Goal: Task Accomplishment & Management: Manage account settings

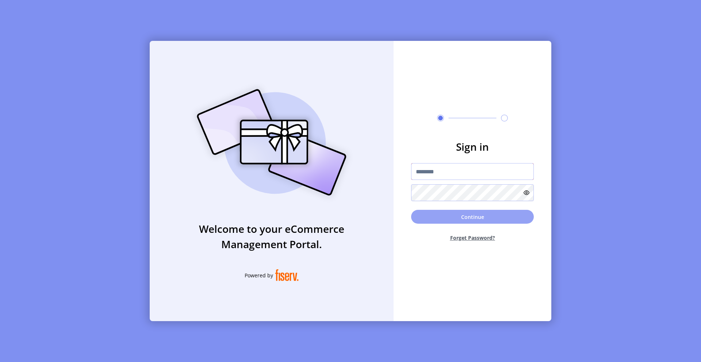
type input "**********"
click at [475, 222] on button "Continue" at bounding box center [472, 217] width 123 height 14
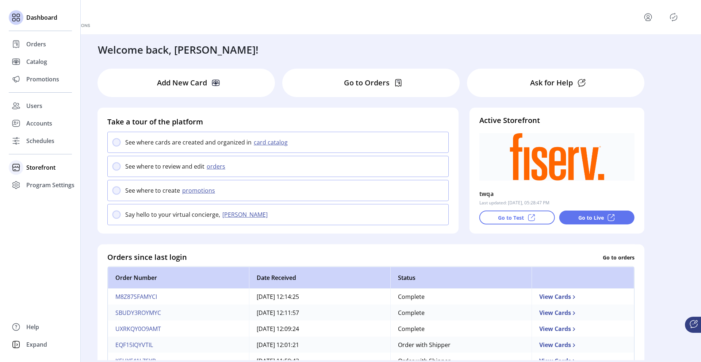
click at [28, 162] on div "Storefront" at bounding box center [40, 168] width 63 height 18
click at [43, 182] on span "Configuration" at bounding box center [45, 182] width 38 height 9
click at [45, 182] on span "Configuration" at bounding box center [45, 182] width 38 height 9
click at [56, 183] on span "Configuration" at bounding box center [45, 182] width 38 height 9
click at [41, 179] on span "Configuration" at bounding box center [45, 182] width 38 height 9
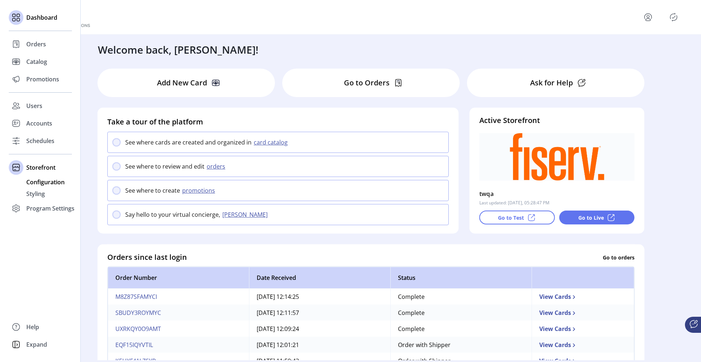
click at [53, 185] on span "Configuration" at bounding box center [45, 182] width 38 height 9
click at [37, 185] on span "Configuration" at bounding box center [45, 182] width 38 height 9
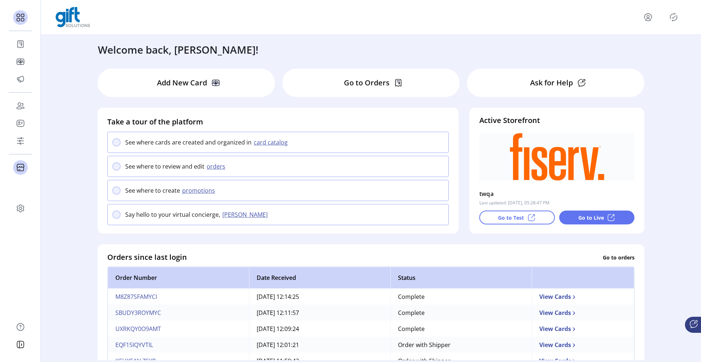
click at [56, 205] on div "Welcome back, Onder! Add New Card Go to Orders Ask for Help Take a tour of the …" at bounding box center [371, 198] width 661 height 326
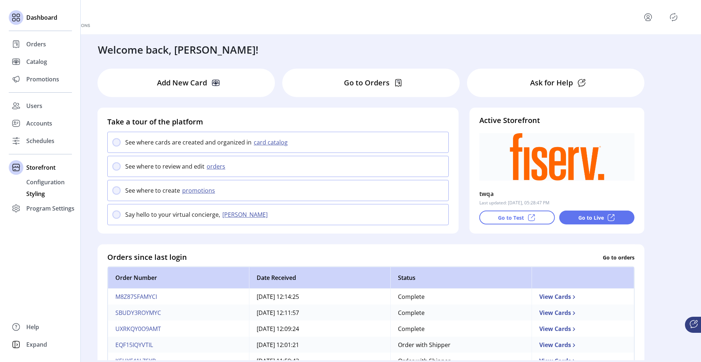
click at [41, 192] on span "Styling" at bounding box center [35, 194] width 19 height 9
click at [47, 167] on span "Storefront" at bounding box center [40, 167] width 29 height 9
click at [41, 104] on span "Users" at bounding box center [34, 106] width 16 height 9
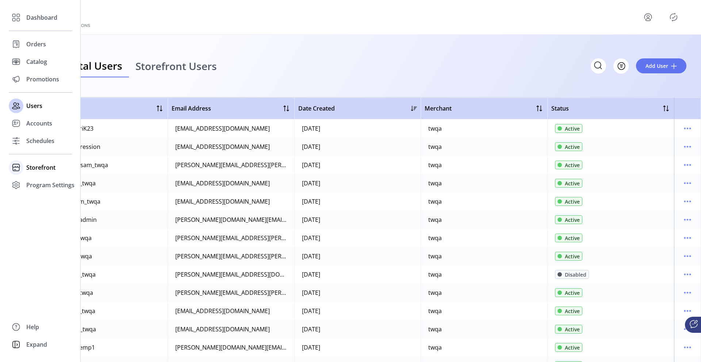
click at [34, 168] on span "Storefront" at bounding box center [40, 167] width 29 height 9
click at [49, 182] on span "Configuration" at bounding box center [45, 182] width 38 height 9
click at [47, 190] on div "Styling" at bounding box center [40, 194] width 63 height 12
click at [52, 182] on span "Configuration" at bounding box center [45, 182] width 38 height 9
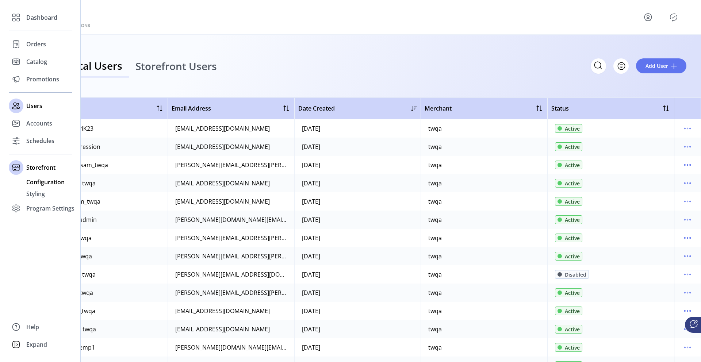
click at [40, 185] on span "Configuration" at bounding box center [45, 182] width 38 height 9
click at [50, 182] on span "Configuration" at bounding box center [45, 182] width 38 height 9
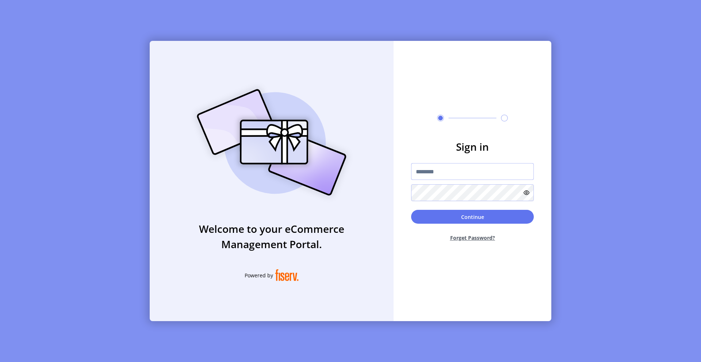
click at [429, 171] on input "text" at bounding box center [472, 171] width 123 height 17
type input "**********"
click at [475, 218] on button "Continue" at bounding box center [472, 217] width 123 height 14
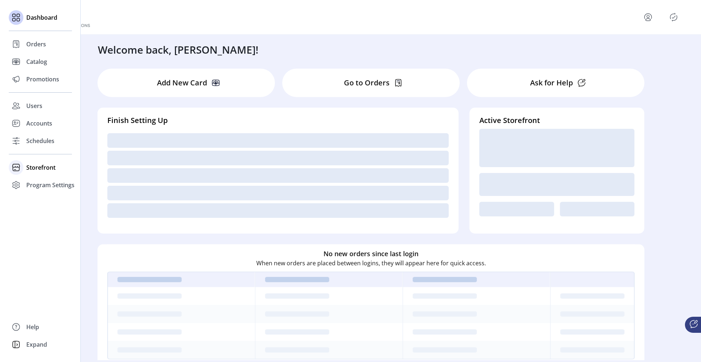
click at [47, 162] on div "Storefront" at bounding box center [40, 168] width 63 height 18
click at [57, 185] on span "Configuration" at bounding box center [45, 182] width 38 height 9
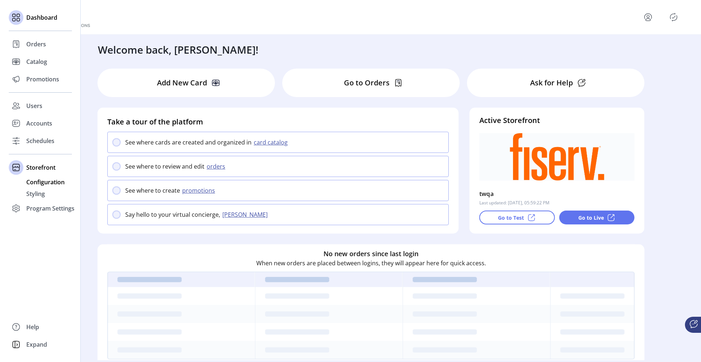
click at [45, 183] on span "Configuration" at bounding box center [45, 182] width 38 height 9
click at [41, 182] on span "Configuration" at bounding box center [45, 182] width 38 height 9
click at [45, 183] on span "Configuration" at bounding box center [45, 182] width 38 height 9
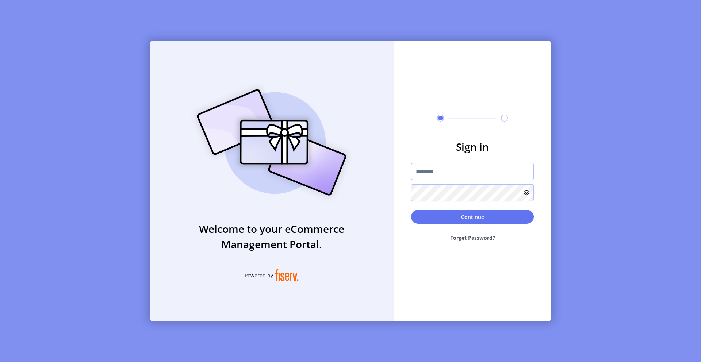
click at [445, 173] on input "text" at bounding box center [472, 171] width 123 height 17
type input "**********"
click at [479, 216] on button "Continue" at bounding box center [472, 217] width 123 height 14
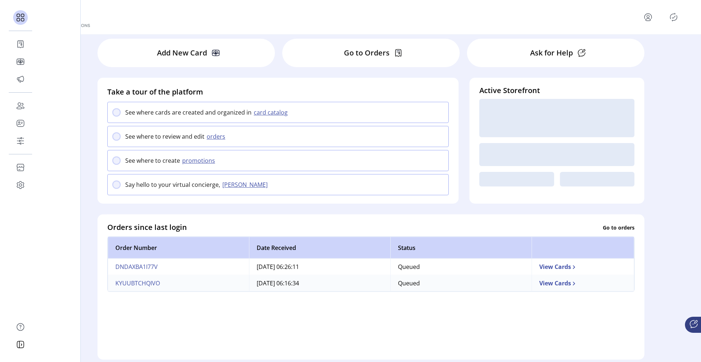
scroll to position [37, 0]
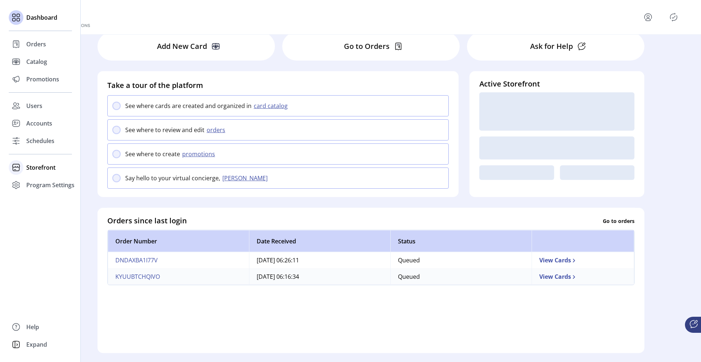
click at [37, 166] on span "Storefront" at bounding box center [40, 167] width 29 height 9
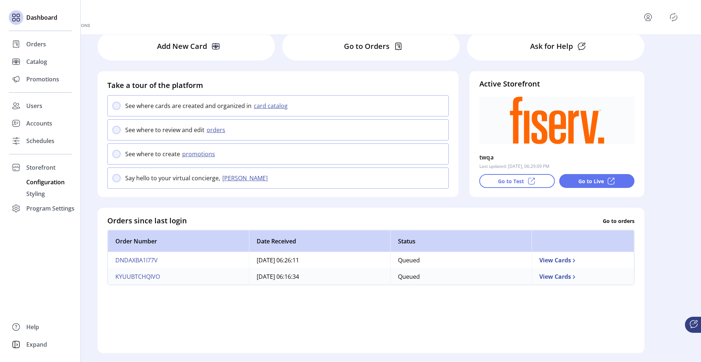
click at [48, 185] on span "Configuration" at bounding box center [45, 182] width 38 height 9
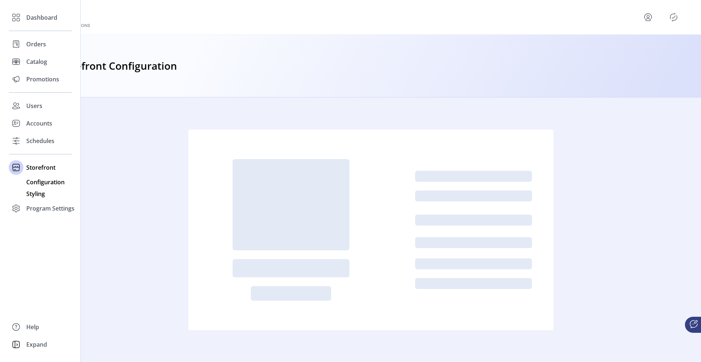
click at [33, 191] on span "Styling" at bounding box center [35, 194] width 19 height 9
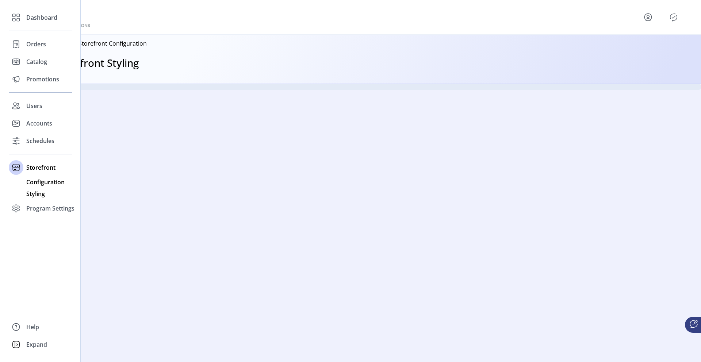
click at [39, 183] on span "Configuration" at bounding box center [45, 182] width 38 height 9
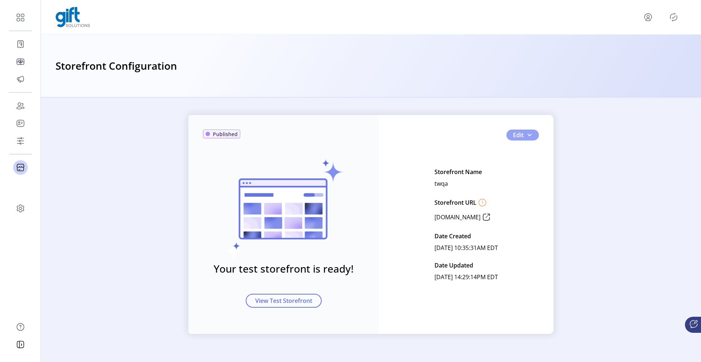
click at [532, 138] on button "Edit" at bounding box center [523, 135] width 33 height 11
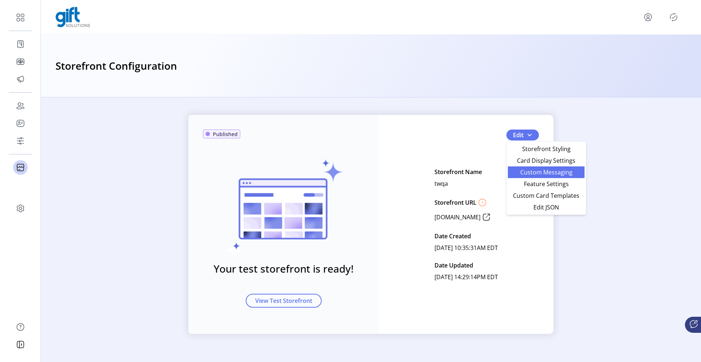
click at [537, 173] on span "Custom Messaging" at bounding box center [547, 173] width 68 height 6
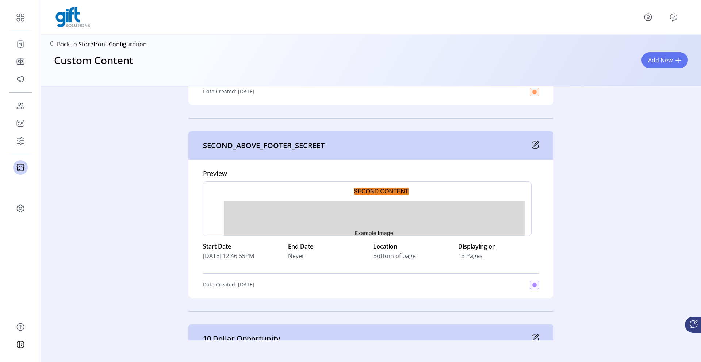
click at [529, 143] on div "SECOND_ABOVE_FOOTER_SECREET" at bounding box center [371, 146] width 365 height 28
click at [535, 144] on icon at bounding box center [535, 144] width 7 height 7
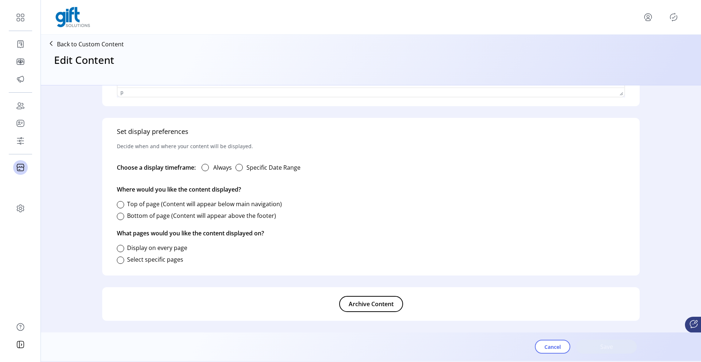
type input "**********"
click at [370, 305] on span "Archive Content" at bounding box center [371, 304] width 45 height 9
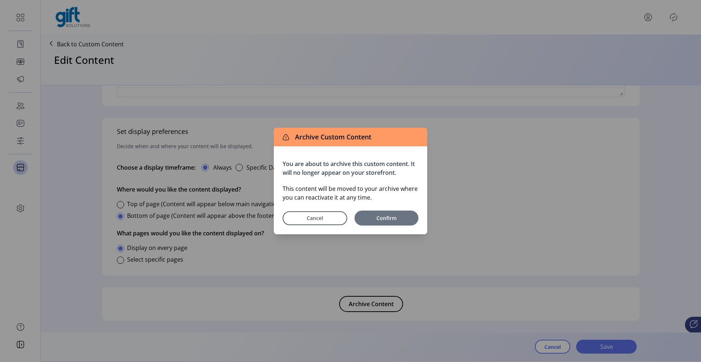
click at [389, 220] on span "Confirm" at bounding box center [386, 218] width 57 height 8
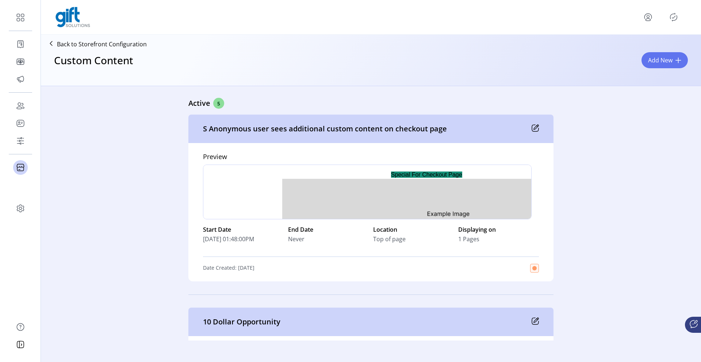
click at [535, 126] on icon at bounding box center [536, 127] width 5 height 5
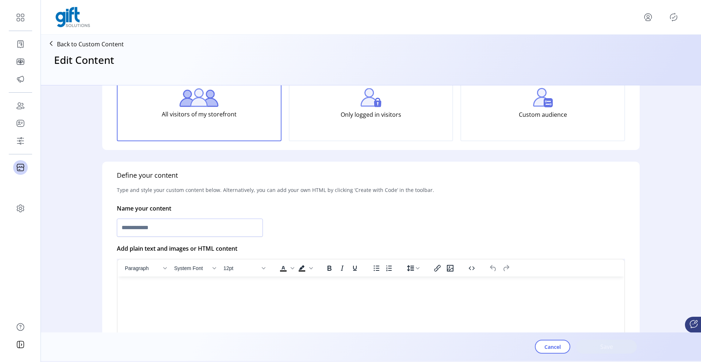
type input "**********"
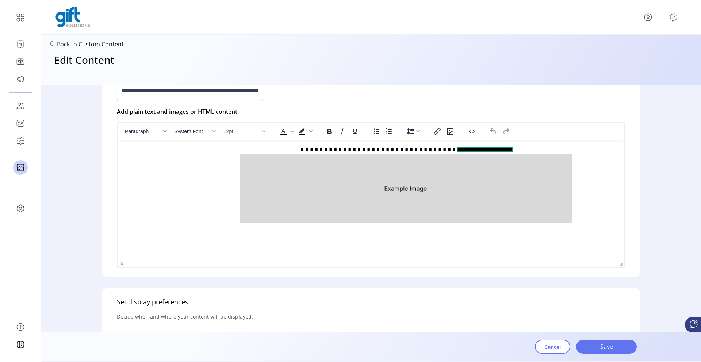
scroll to position [197, 0]
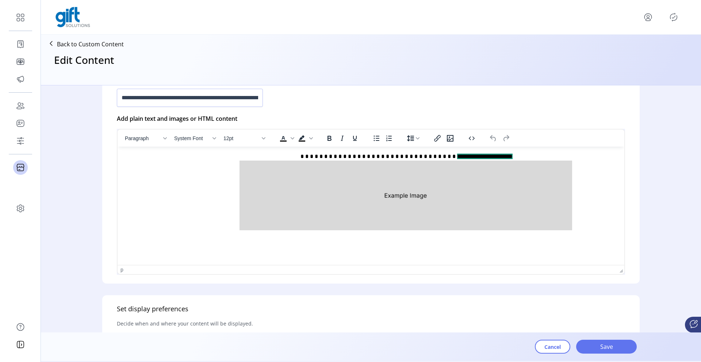
click at [56, 45] on icon at bounding box center [51, 44] width 12 height 12
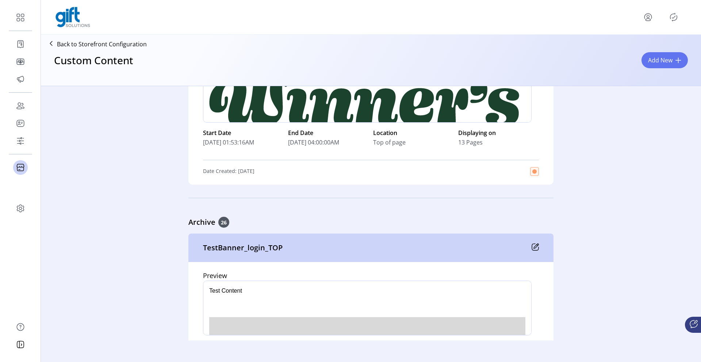
click at [675, 20] on icon "Publisher Panel" at bounding box center [674, 17] width 12 height 12
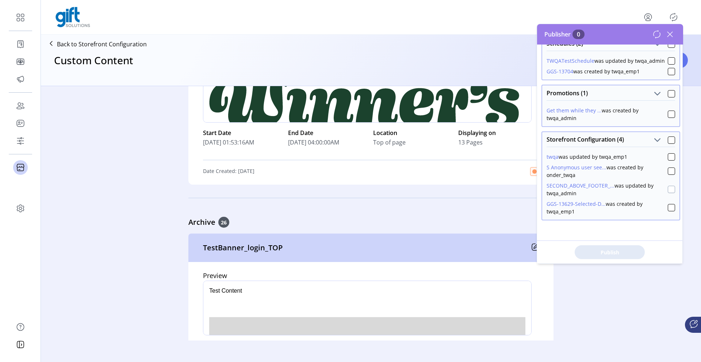
click at [668, 190] on div at bounding box center [671, 189] width 7 height 7
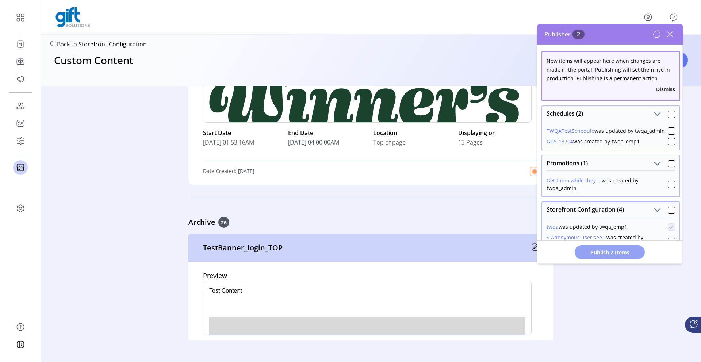
click at [611, 253] on span "Publish 2 Items" at bounding box center [610, 253] width 51 height 8
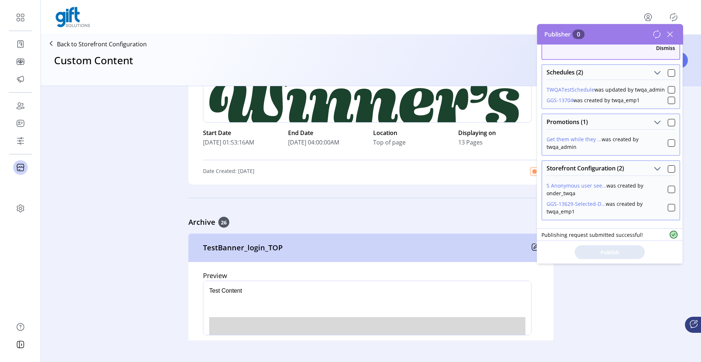
click at [670, 34] on icon at bounding box center [670, 34] width 5 height 5
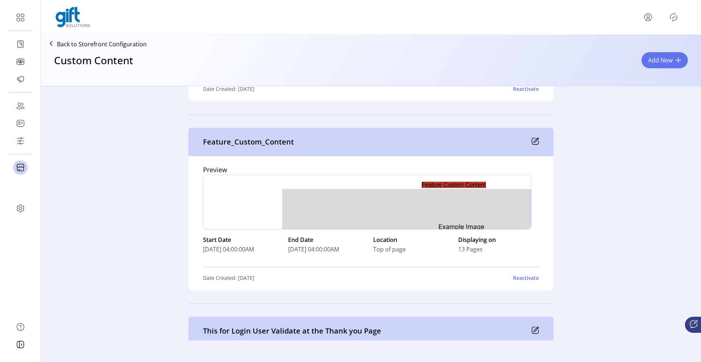
scroll to position [3971, 0]
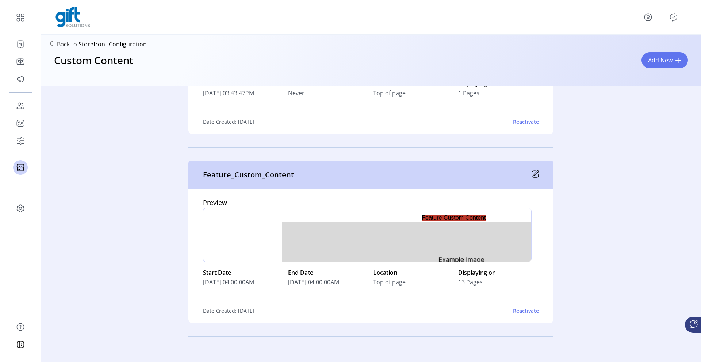
click at [532, 177] on icon at bounding box center [535, 174] width 7 height 7
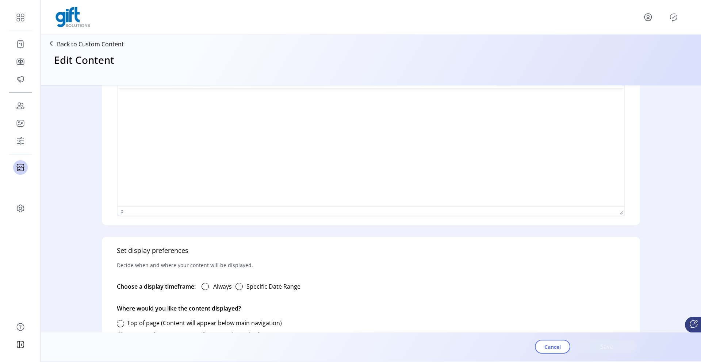
type input "**********"
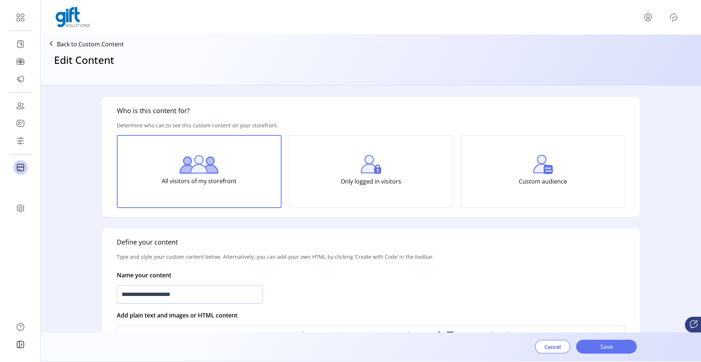
click at [548, 346] on span "Cancel" at bounding box center [553, 347] width 16 height 8
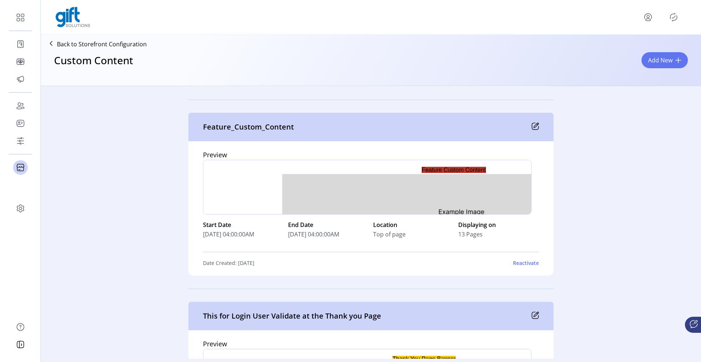
scroll to position [4017, 0]
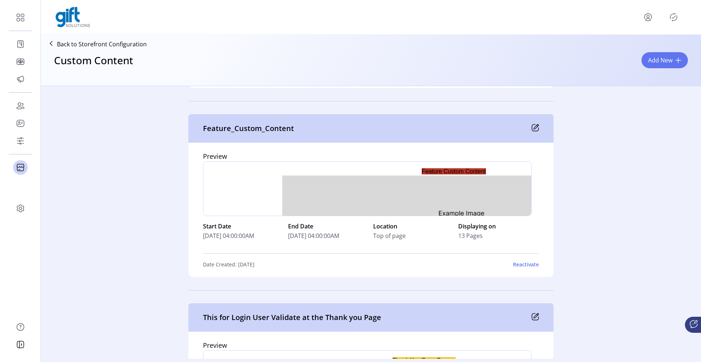
click at [534, 127] on icon at bounding box center [535, 127] width 7 height 7
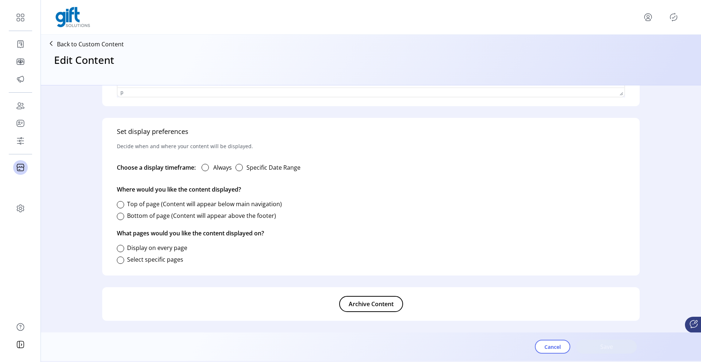
type input "**********"
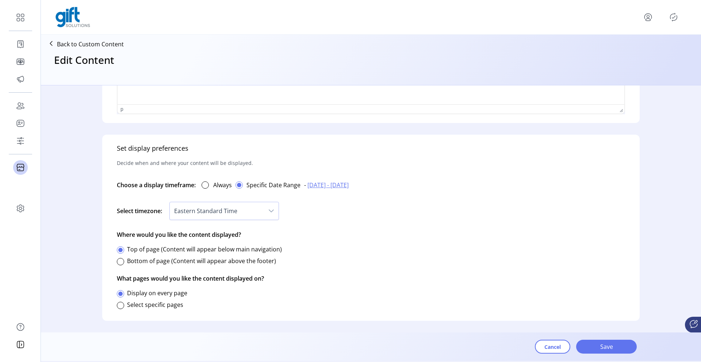
click at [155, 305] on label "Select specific pages" at bounding box center [155, 305] width 56 height 8
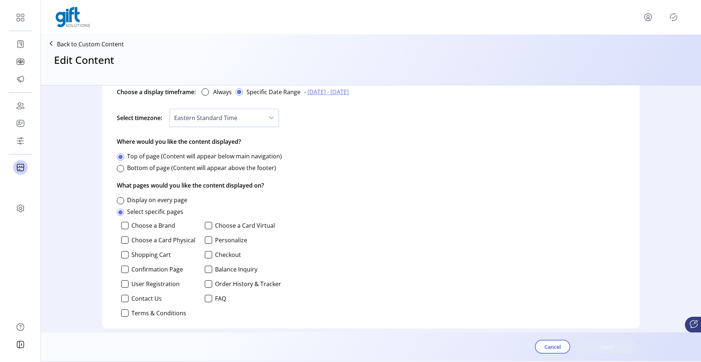
scroll to position [459, 0]
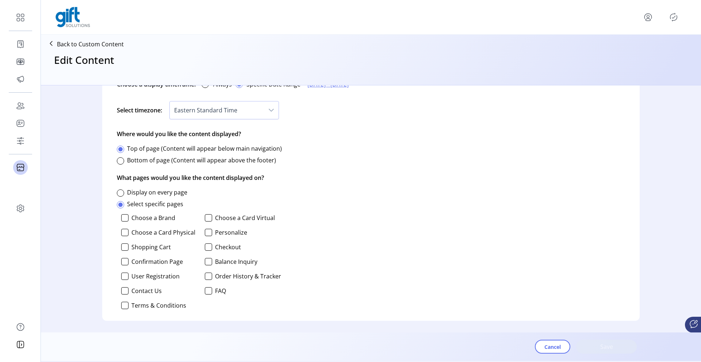
click at [130, 222] on div "Choose a Brand Choose a Card Virtual Choose a Card Physical Personalize Shoppin…" at bounding box center [199, 262] width 164 height 101
click at [126, 218] on div at bounding box center [124, 217] width 7 height 7
click at [207, 217] on div at bounding box center [208, 217] width 7 height 7
click at [206, 233] on div at bounding box center [208, 232] width 7 height 7
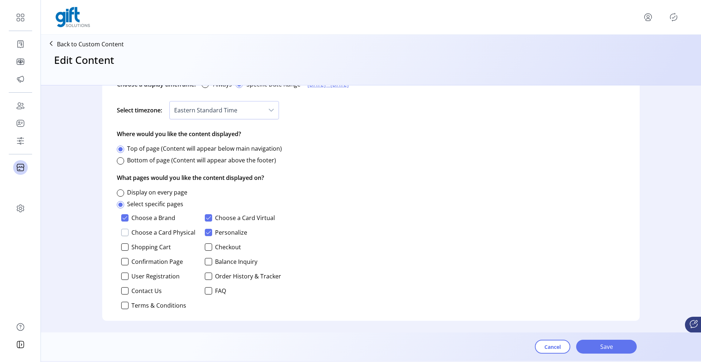
click at [127, 232] on div at bounding box center [124, 232] width 7 height 7
click at [127, 249] on div at bounding box center [124, 247] width 7 height 7
click at [210, 247] on div at bounding box center [208, 247] width 7 height 7
click at [125, 263] on div at bounding box center [124, 261] width 7 height 7
click at [123, 277] on div at bounding box center [124, 276] width 7 height 7
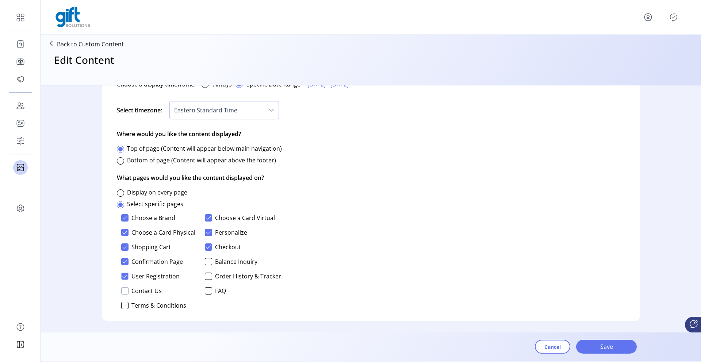
click at [125, 291] on div at bounding box center [124, 291] width 7 height 7
click at [123, 305] on div at bounding box center [124, 305] width 7 height 7
click at [206, 291] on div at bounding box center [208, 291] width 7 height 7
click at [608, 344] on span "Save" at bounding box center [607, 347] width 42 height 9
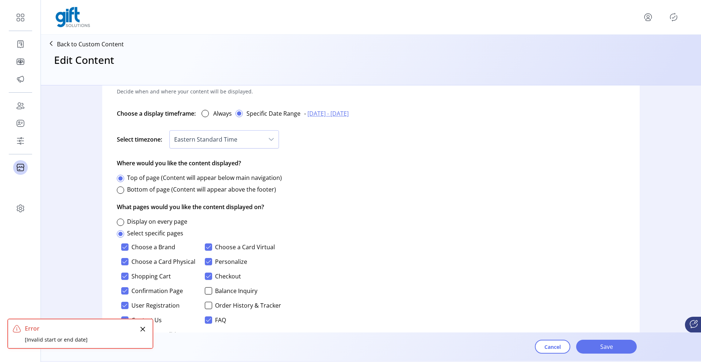
scroll to position [428, 0]
click at [324, 116] on span "[DATE] - [DATE]" at bounding box center [328, 114] width 41 height 9
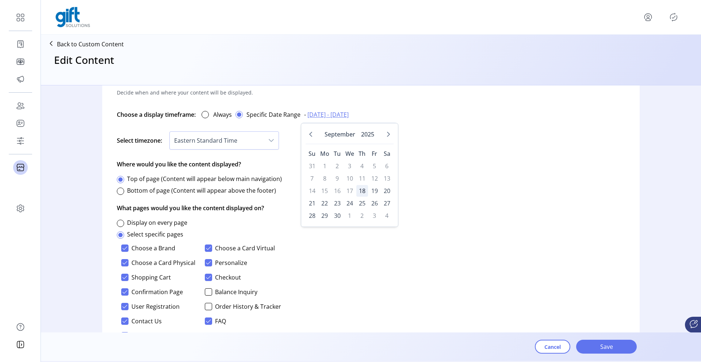
click at [364, 190] on span "18" at bounding box center [363, 191] width 12 height 12
click at [335, 216] on span "30" at bounding box center [338, 216] width 12 height 12
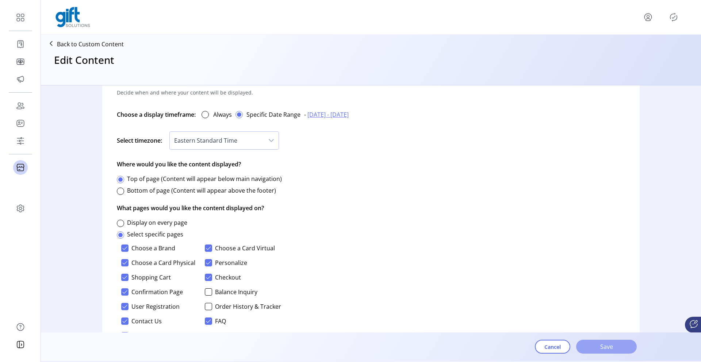
click at [603, 347] on span "Save" at bounding box center [607, 347] width 42 height 9
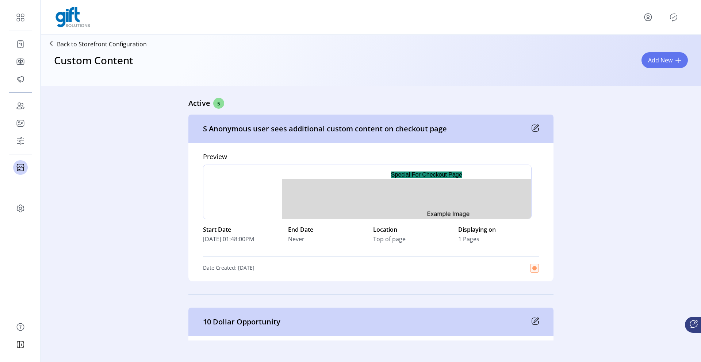
click at [675, 17] on icon "Publisher Panel" at bounding box center [674, 17] width 3 height 3
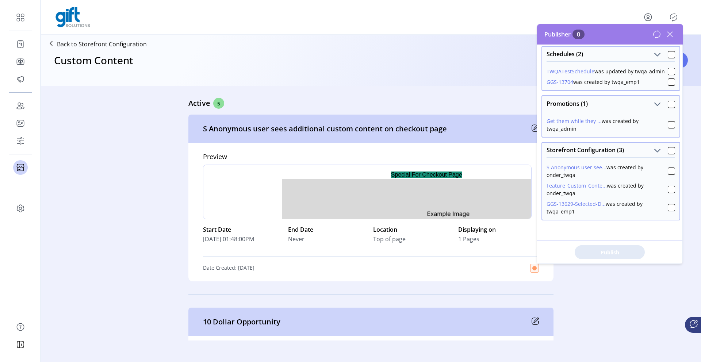
click at [673, 191] on div "S Anonymous user see... was created by onder_twqa Feature_Custom_Conte... was c…" at bounding box center [611, 188] width 137 height 62
click at [671, 190] on div at bounding box center [671, 189] width 7 height 7
click at [618, 249] on span "Publish 1 Items" at bounding box center [610, 253] width 51 height 8
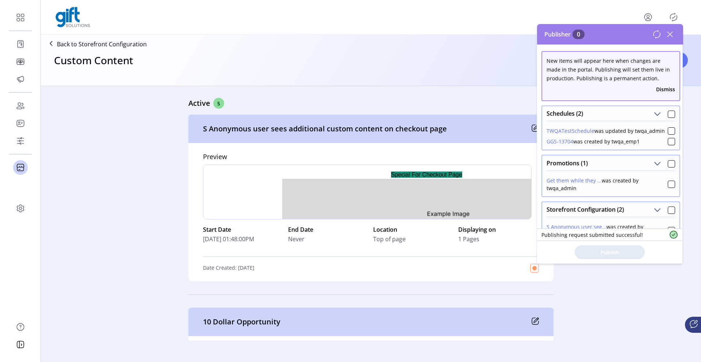
click at [672, 38] on icon at bounding box center [671, 34] width 12 height 12
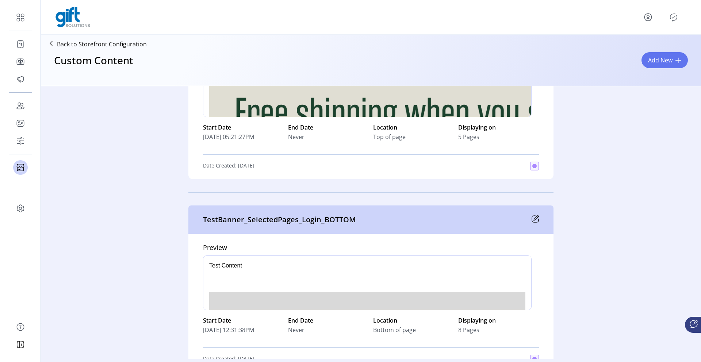
scroll to position [488, 0]
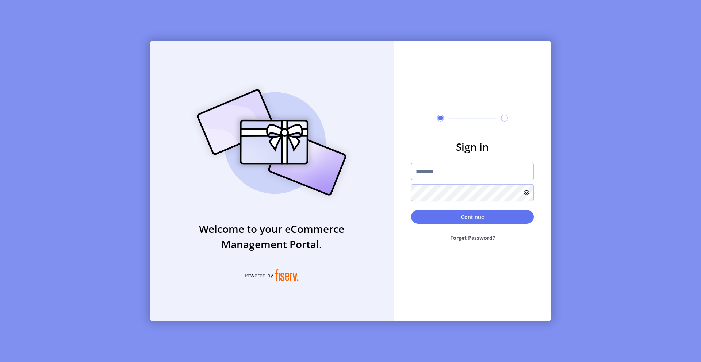
click at [433, 177] on input "text" at bounding box center [472, 171] width 123 height 17
type input "**********"
click at [492, 217] on button "Continue" at bounding box center [472, 217] width 123 height 14
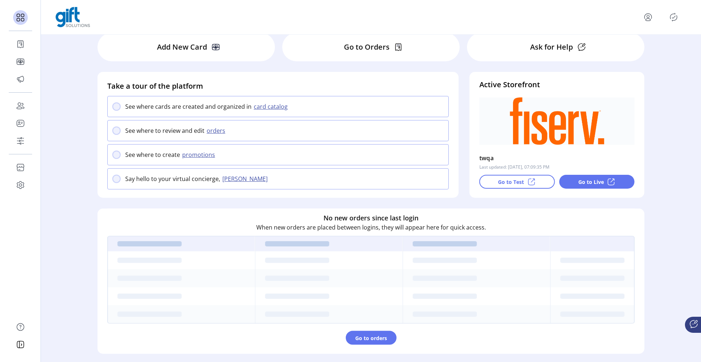
scroll to position [37, 0]
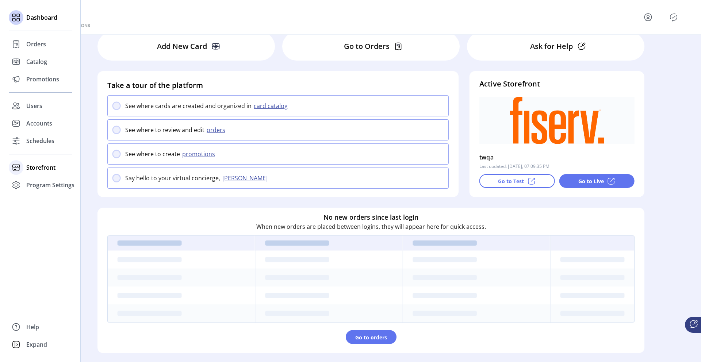
click at [30, 167] on span "Storefront" at bounding box center [40, 167] width 29 height 9
click at [41, 180] on span "Configuration" at bounding box center [45, 182] width 38 height 9
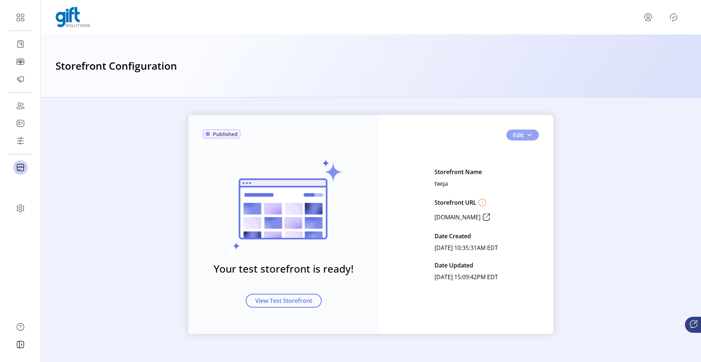
click at [530, 137] on span "button" at bounding box center [530, 135] width 6 height 6
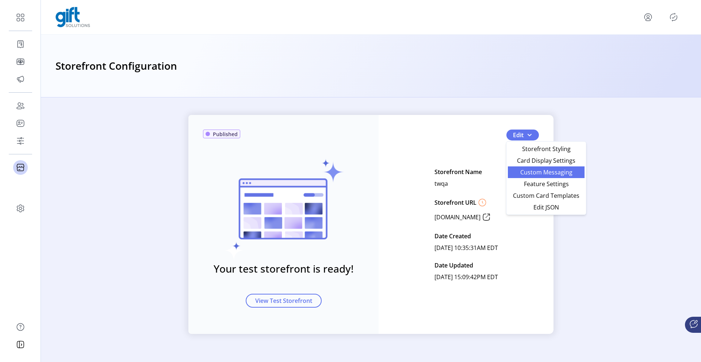
click at [525, 173] on span "Custom Messaging" at bounding box center [547, 173] width 68 height 6
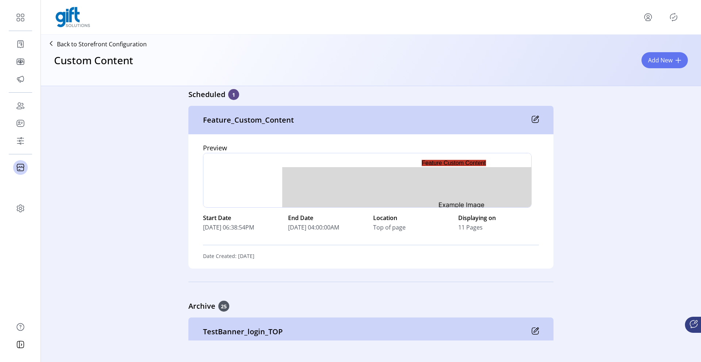
click at [536, 118] on icon at bounding box center [535, 119] width 7 height 7
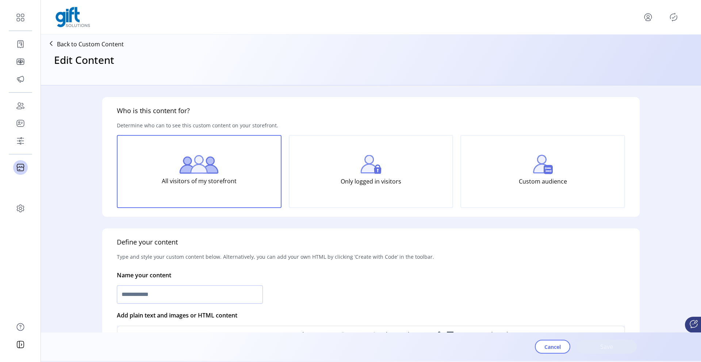
type input "**********"
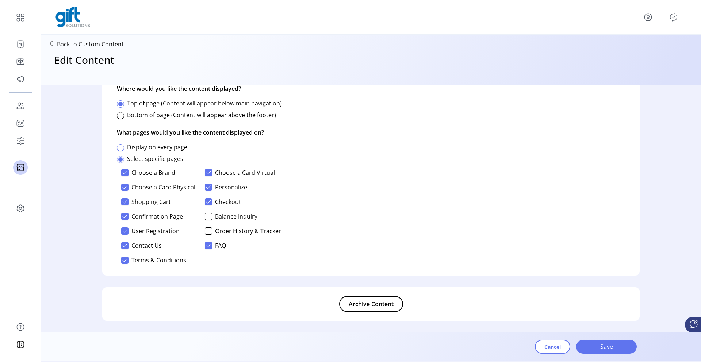
click at [121, 147] on div at bounding box center [120, 147] width 7 height 7
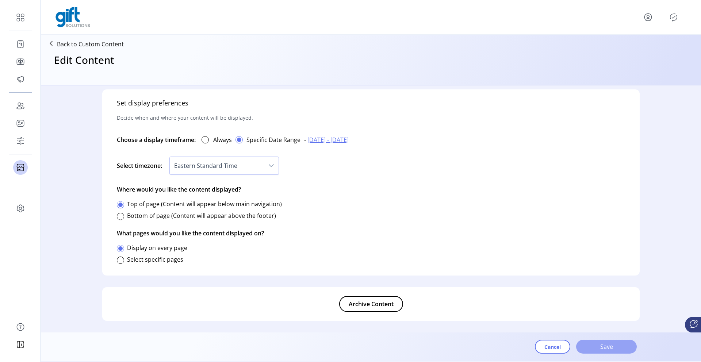
click at [607, 346] on span "Save" at bounding box center [607, 347] width 42 height 9
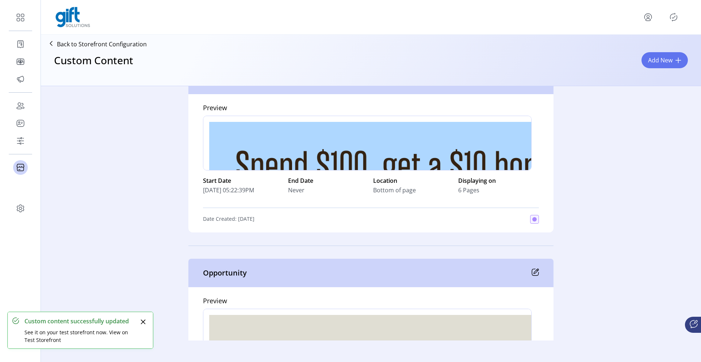
click at [675, 17] on icon "Publisher Panel" at bounding box center [674, 17] width 12 height 12
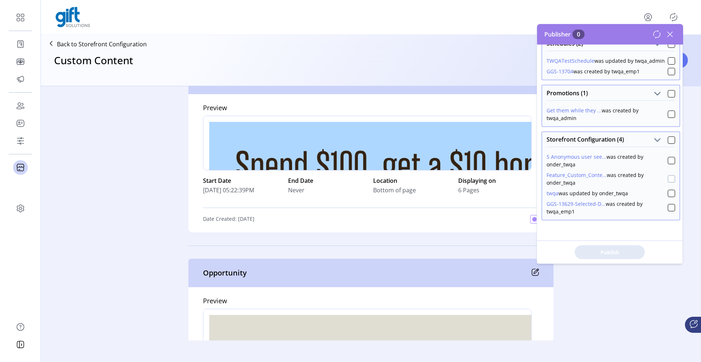
click at [668, 181] on div at bounding box center [671, 178] width 7 height 7
click at [598, 253] on span "Publish 2 Items" at bounding box center [610, 253] width 51 height 8
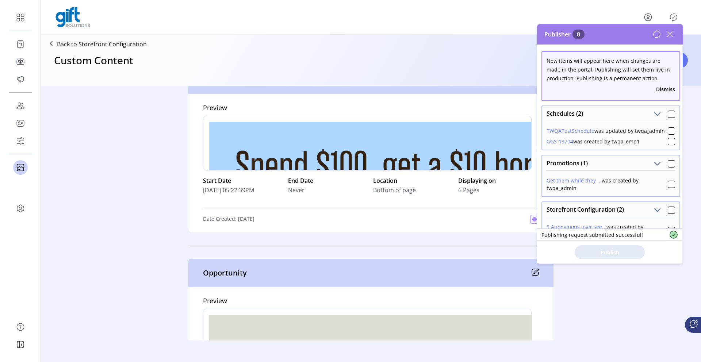
click at [672, 34] on icon at bounding box center [671, 34] width 12 height 12
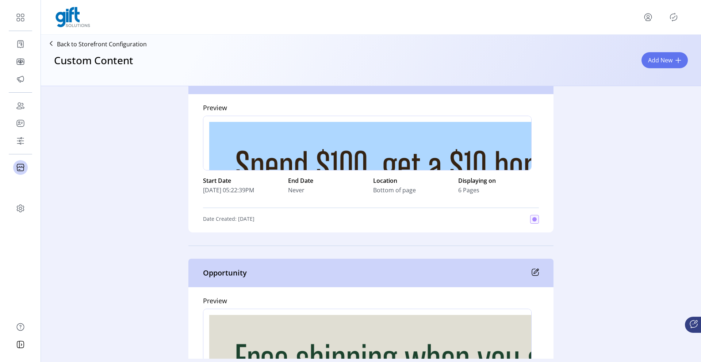
scroll to position [242, 0]
click at [653, 13] on p-button at bounding box center [649, 17] width 12 height 12
click at [649, 15] on icon "menu" at bounding box center [648, 16] width 3 height 3
click at [632, 45] on span "Sign Out" at bounding box center [622, 46] width 55 height 6
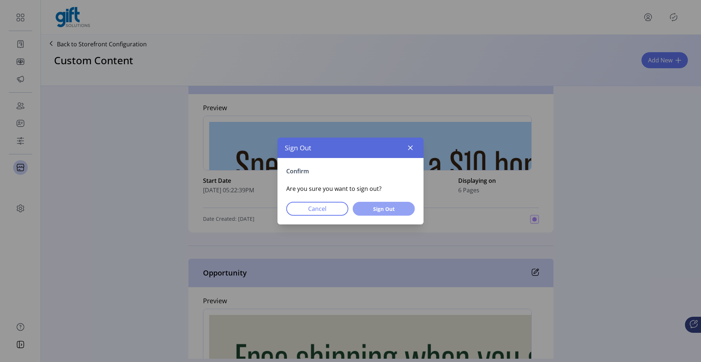
click at [388, 203] on button "Sign Out" at bounding box center [384, 209] width 62 height 14
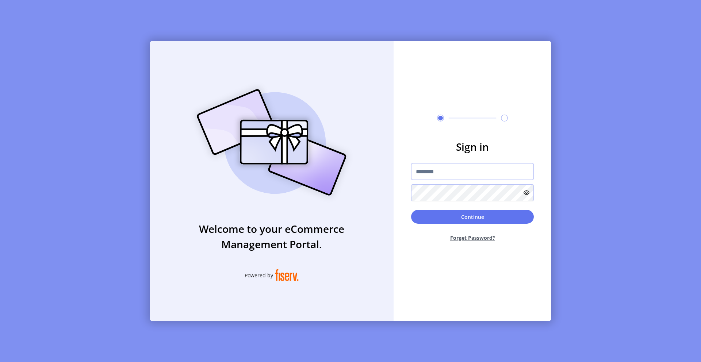
click at [449, 170] on input "text" at bounding box center [472, 171] width 123 height 17
type input "**********"
click at [473, 218] on button "Continue" at bounding box center [472, 217] width 123 height 14
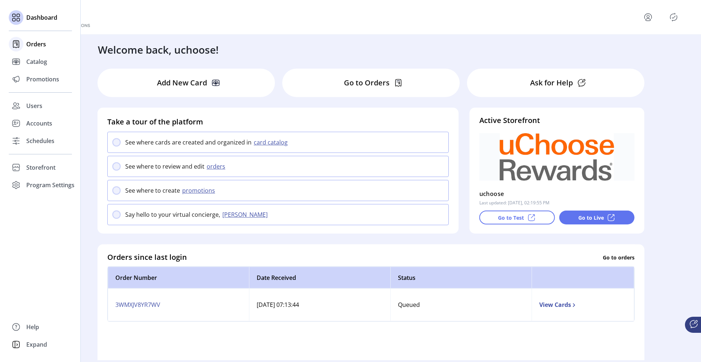
click at [28, 43] on span "Orders" at bounding box center [36, 44] width 20 height 9
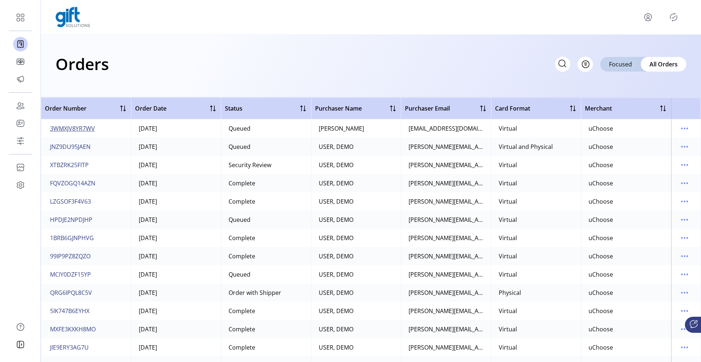
click at [81, 127] on span "3WMXJV8YR7WV" at bounding box center [72, 128] width 45 height 9
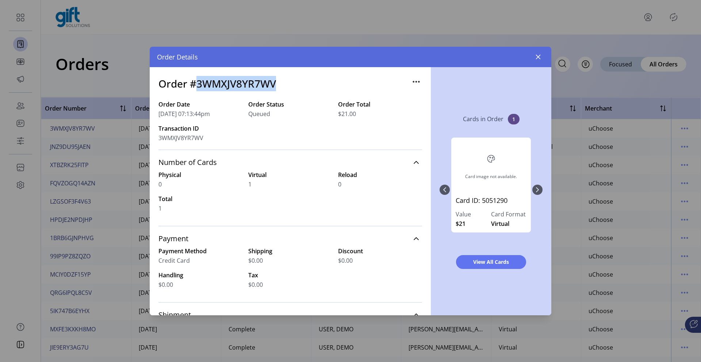
drag, startPoint x: 281, startPoint y: 79, endPoint x: 197, endPoint y: 81, distance: 84.8
click at [197, 81] on div "Order #3WMXJV8YR7WV" at bounding box center [291, 88] width 264 height 24
copy h3 "3WMXJV8YR7WV"
click at [540, 58] on icon "button" at bounding box center [538, 57] width 5 height 5
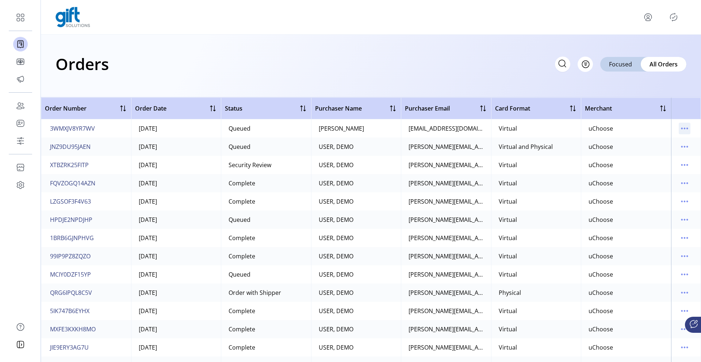
click at [682, 126] on icon "menu" at bounding box center [685, 129] width 12 height 12
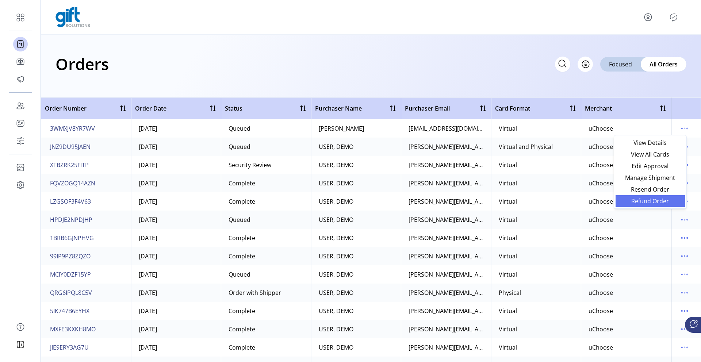
click at [642, 202] on span "Refund Order" at bounding box center [650, 201] width 61 height 6
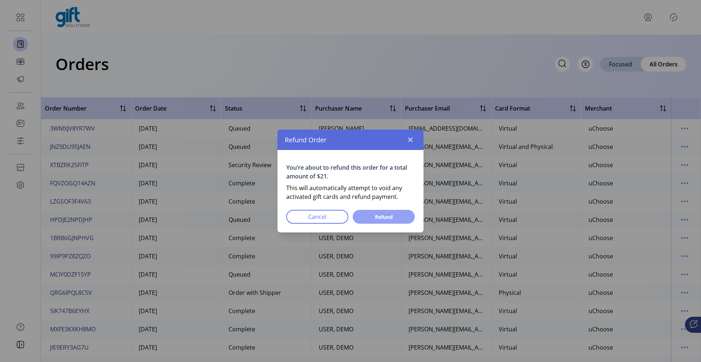
click at [376, 216] on span "Refund" at bounding box center [383, 217] width 43 height 8
